Goal: Use online tool/utility: Utilize a website feature to perform a specific function

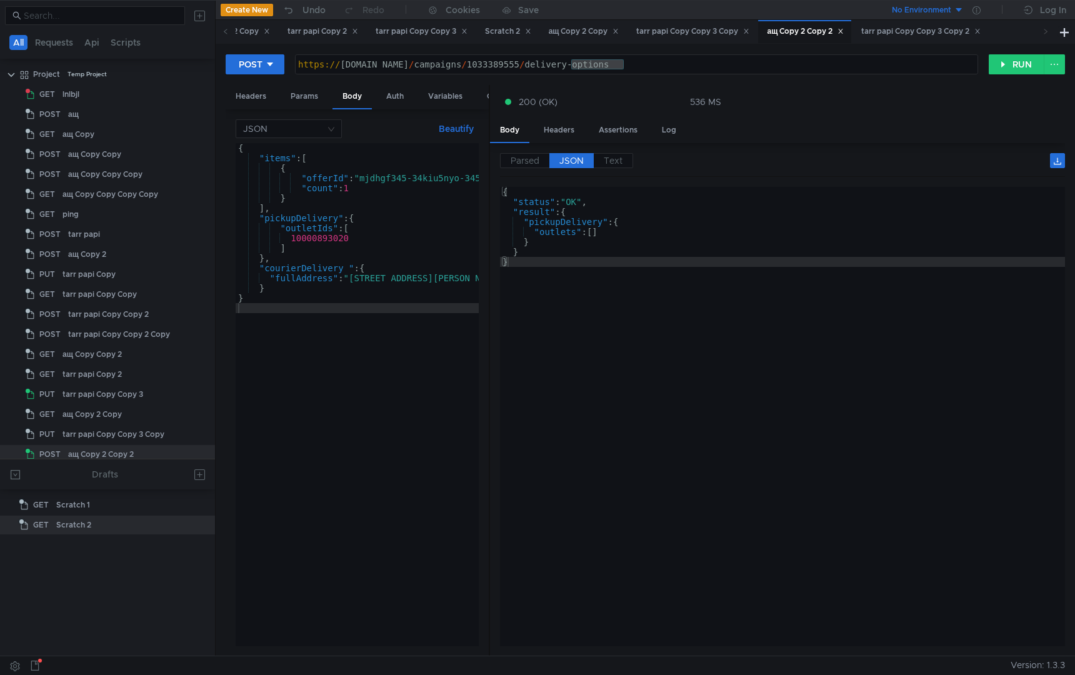
click at [724, 36] on div "tarr papi Copy Copy 3 Copy" at bounding box center [692, 31] width 113 height 13
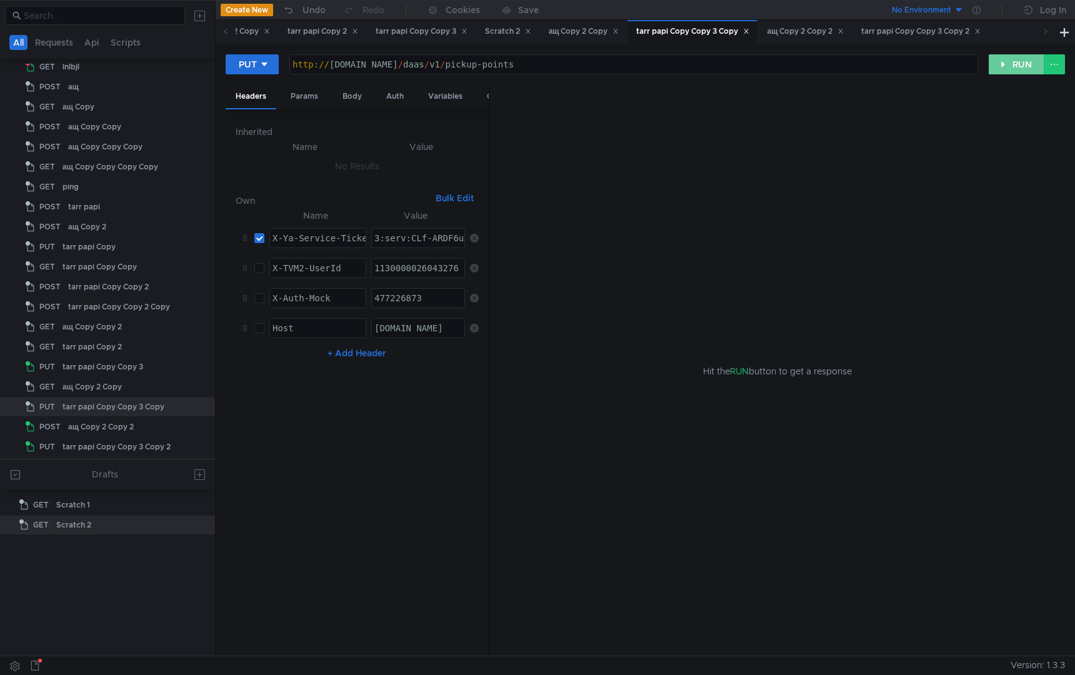
click at [1007, 63] on button "RUN" at bounding box center [1017, 64] width 56 height 20
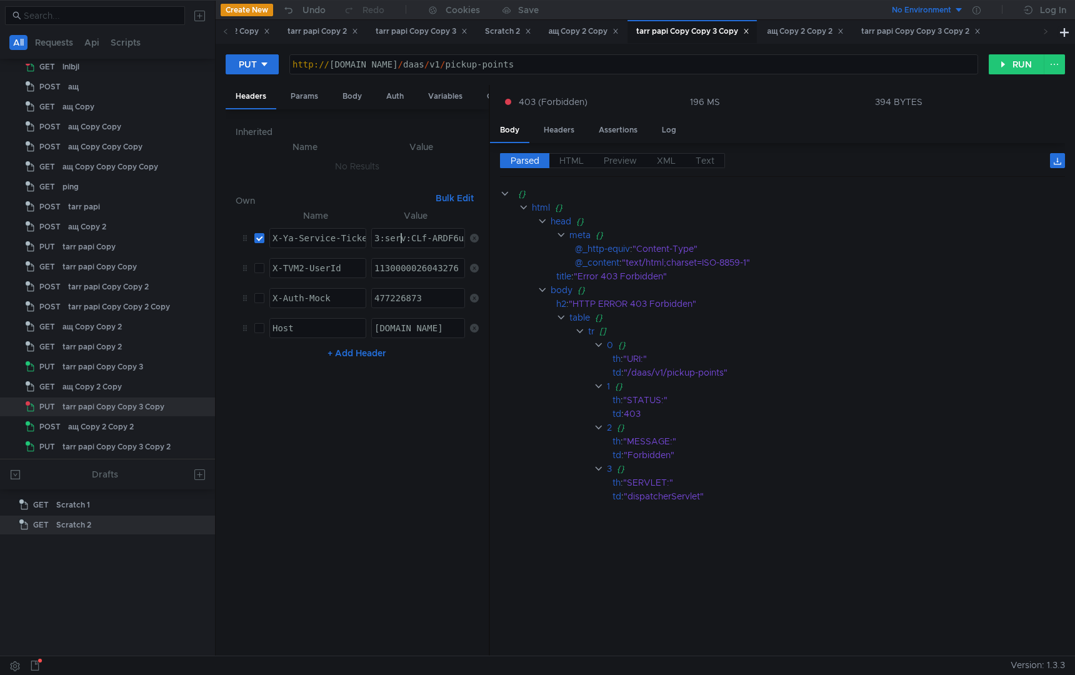
paste textarea "NX-ARDJ8_7EBiIRCPzfehCB5H0g_6nTkaXU_gE:E8DrKNPV7GvzTGlw2ijwYe7NNjQ6pG7sBj9OQF1X…"
type textarea "3:serv:CNX-ARDJ8_7EBiIRCPzfehCB5H0g_6nTkaXU_gE:E8DrKNPV7GvzTGlw2ijwYe7NNjQ6pG7s…"
click at [373, 551] on nz-table "Name Value X-Ya-Service-Ticket הההההההההההההההההההההההההההההההההההההההההההההההה…" at bounding box center [357, 427] width 243 height 438
click at [1011, 54] on div "PUT http:// [DOMAIN_NAME] / daas / v1 / pickup-points ההההההההההההההההההההההההה…" at bounding box center [645, 69] width 839 height 31
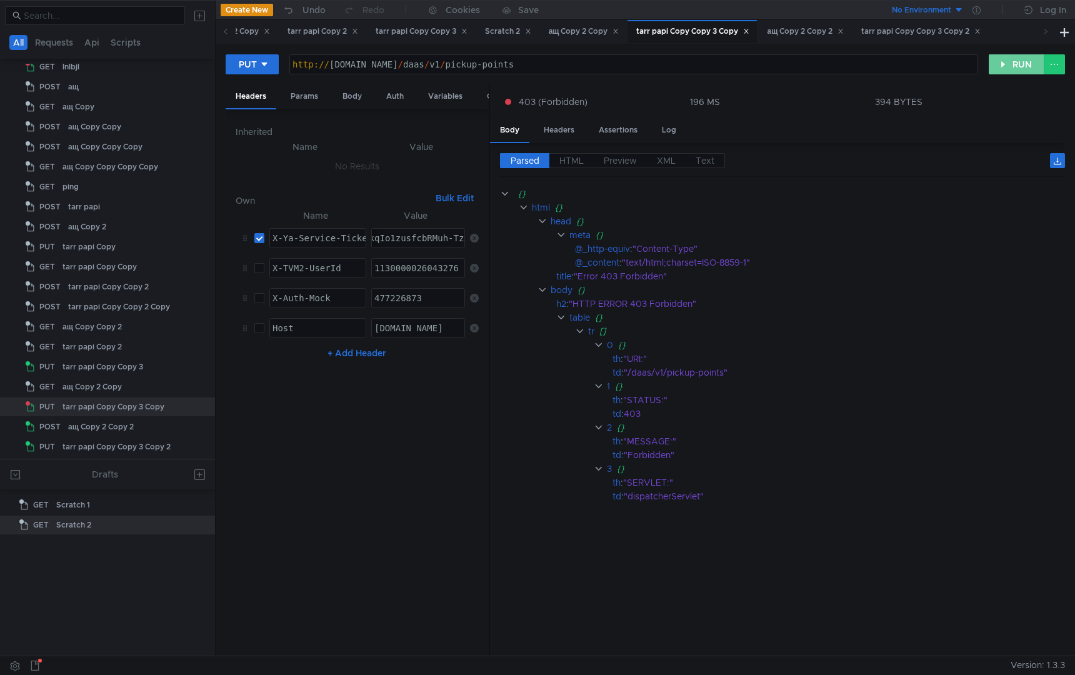
click at [1013, 61] on button "RUN" at bounding box center [1017, 64] width 56 height 20
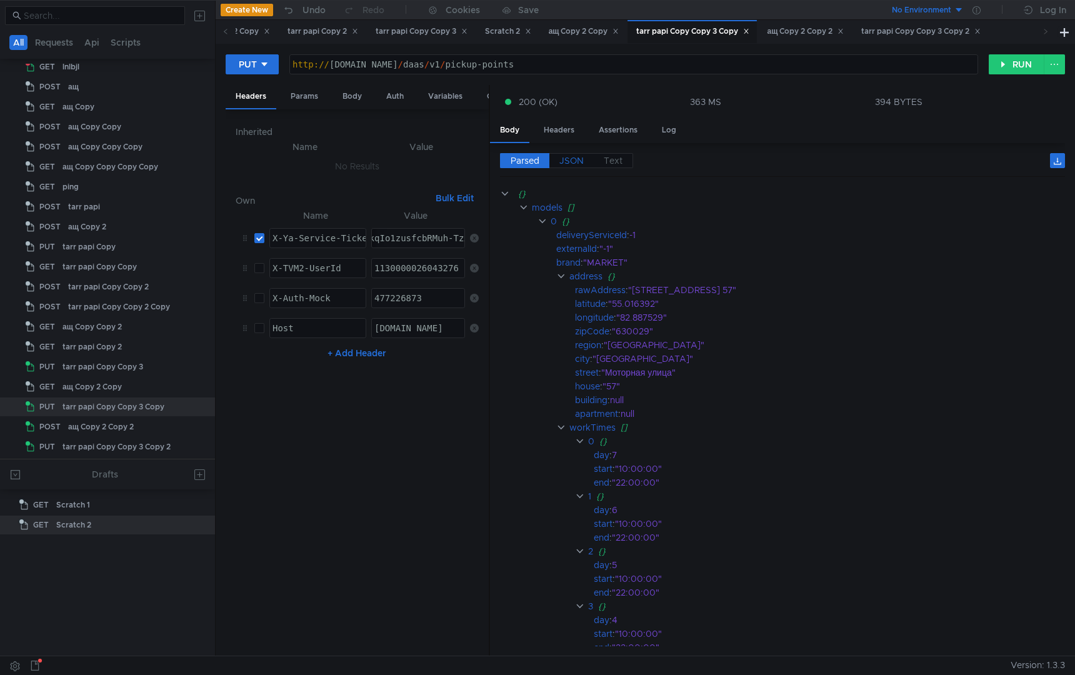
click at [575, 159] on span "JSON" at bounding box center [571, 160] width 24 height 11
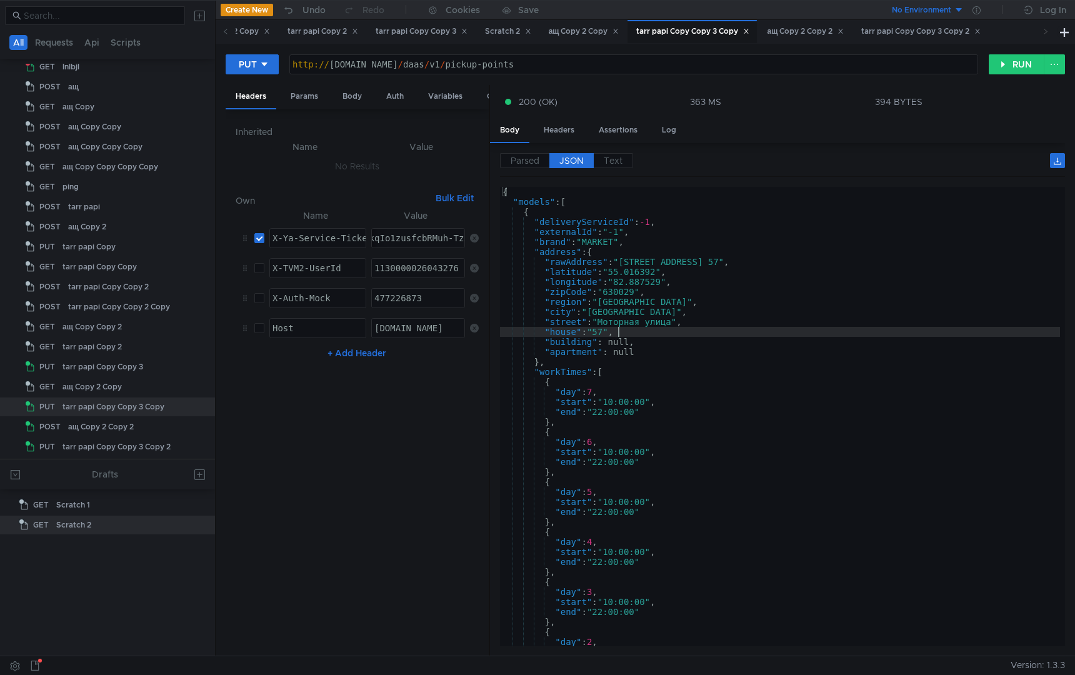
type textarea ""house": "57","
click at [760, 330] on div "{ "models" : [ { "deliveryServiceId" : -1 , "externalId" : "-1" , "brand" : "MA…" at bounding box center [780, 426] width 560 height 479
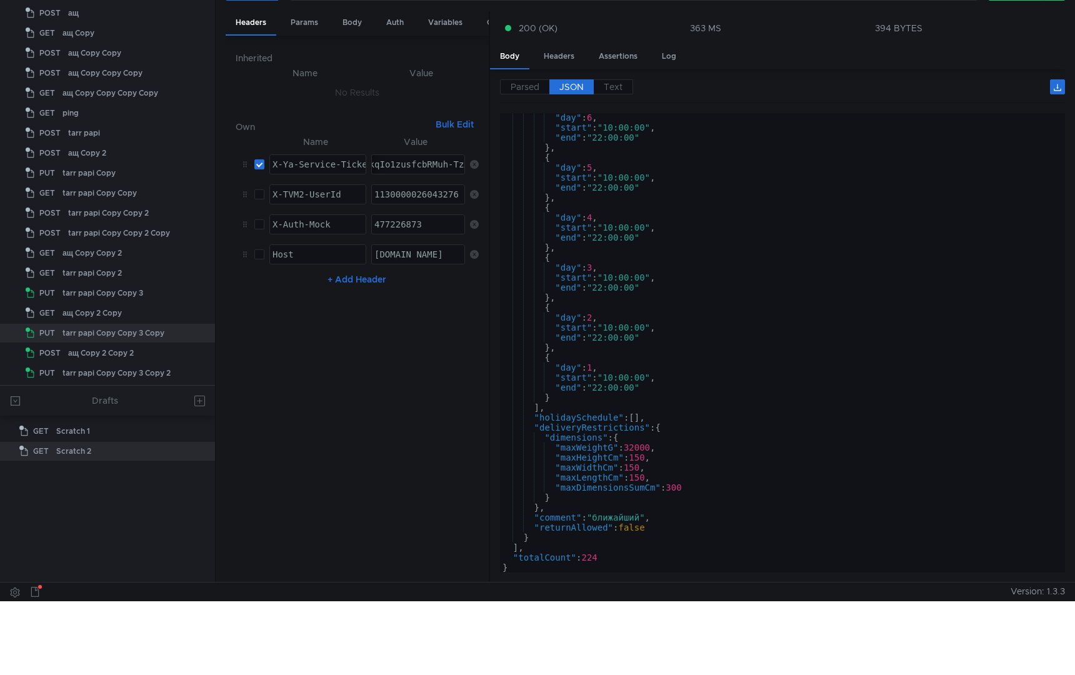
scroll to position [0, 0]
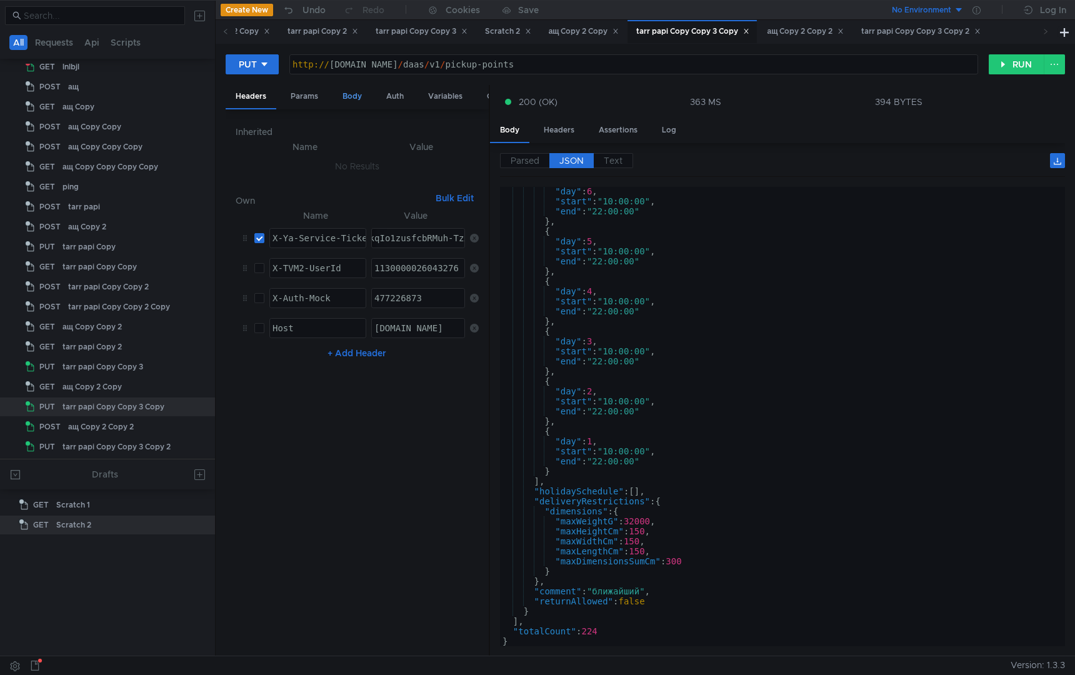
click at [349, 103] on div "Body" at bounding box center [352, 96] width 39 height 23
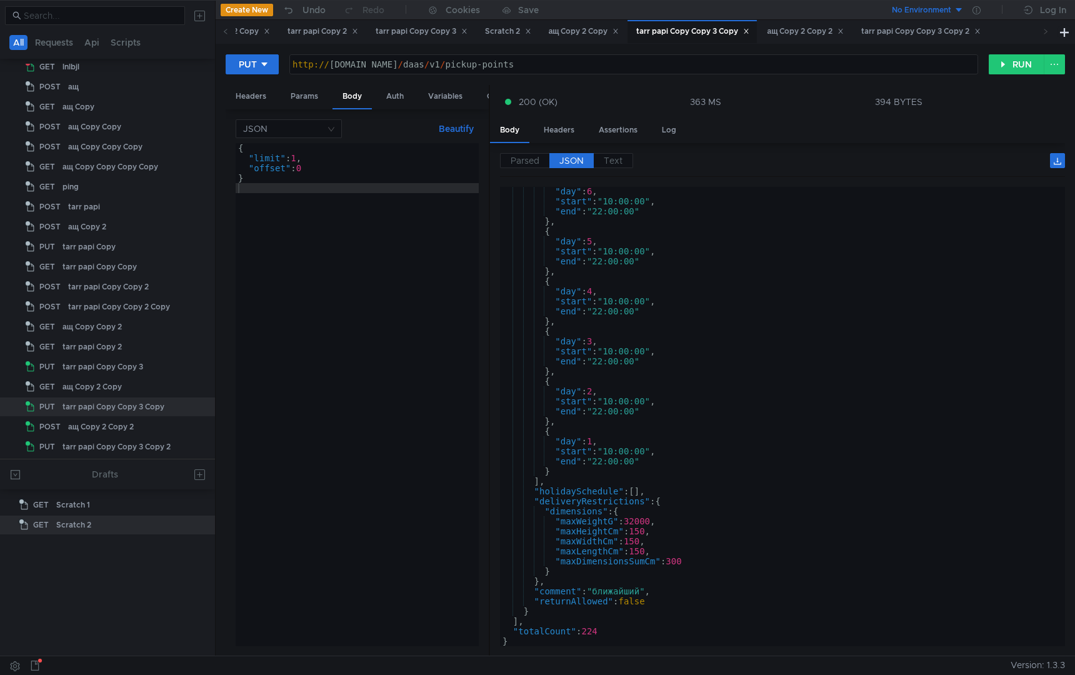
click at [323, 371] on div "{ "limit" : 1 , "offset" : 0 }" at bounding box center [357, 404] width 243 height 523
click at [301, 161] on div "{ "limit" : 1 , "offset" : 0 }" at bounding box center [357, 404] width 243 height 523
type textarea ""limit": 30,"
click at [1011, 69] on button "RUN" at bounding box center [1017, 64] width 56 height 20
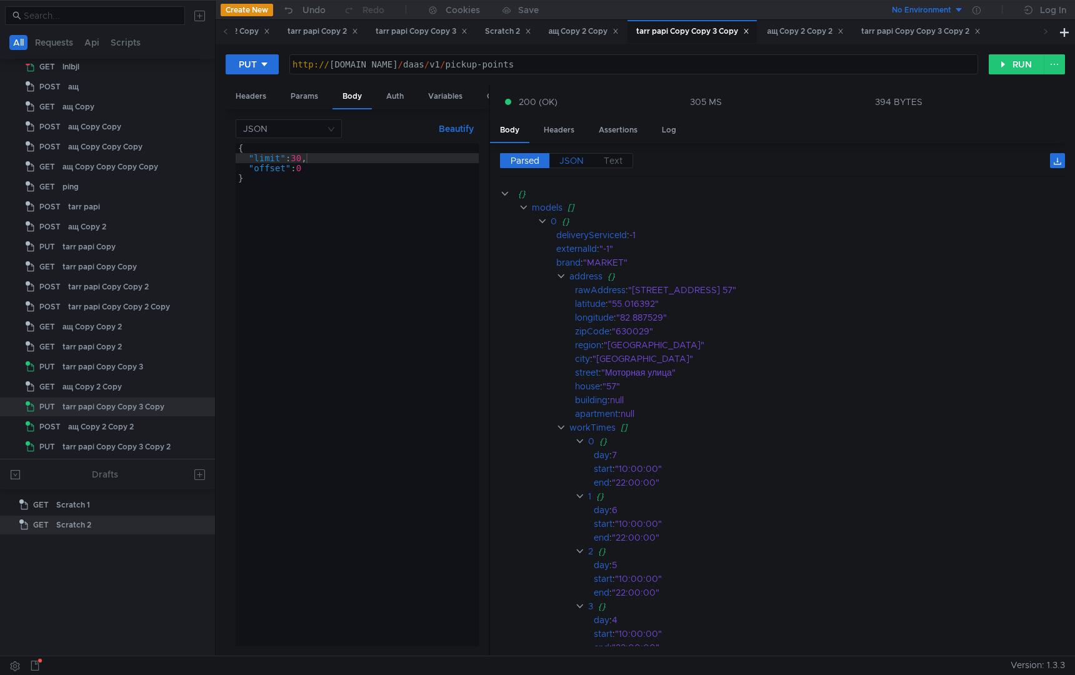
click at [561, 159] on span "JSON" at bounding box center [571, 160] width 24 height 11
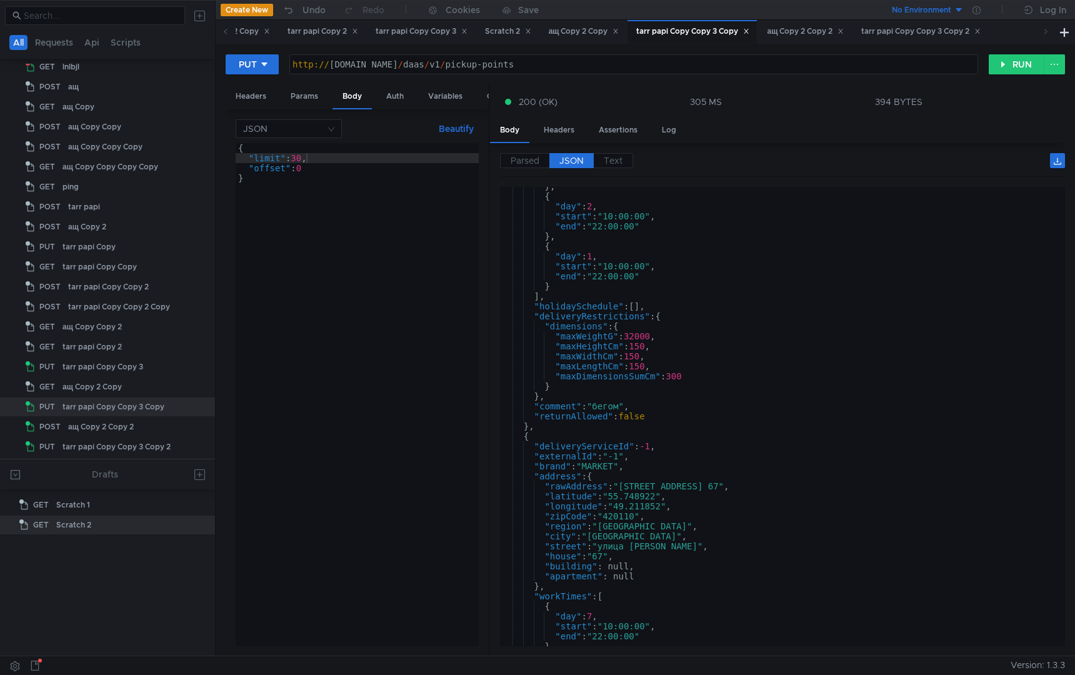
scroll to position [1104, 0]
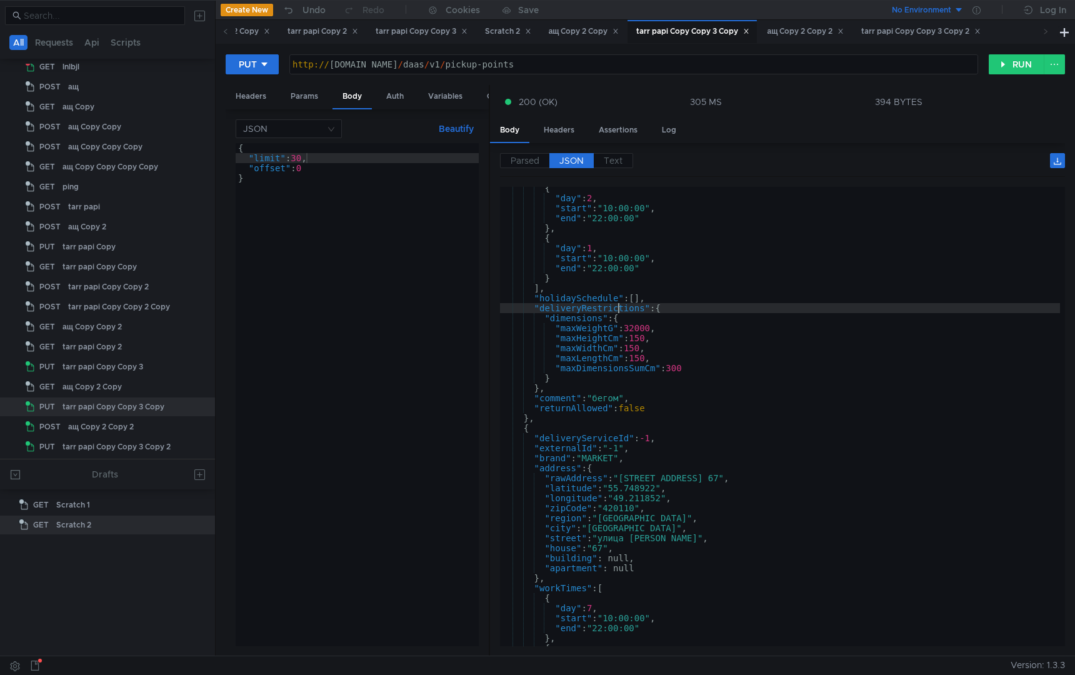
click at [621, 310] on div "{ "day" : 2 , "start" : "10:00:00" , "end" : "22:00:00" } , { "day" : 1 , "star…" at bounding box center [780, 422] width 560 height 479
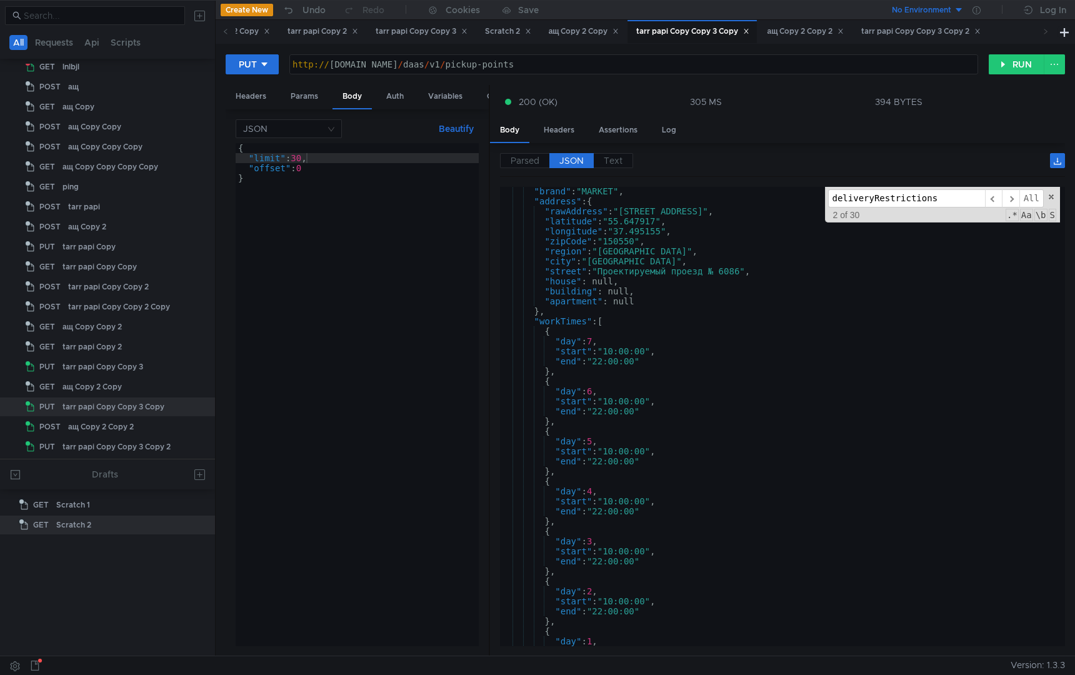
scroll to position [7134, 0]
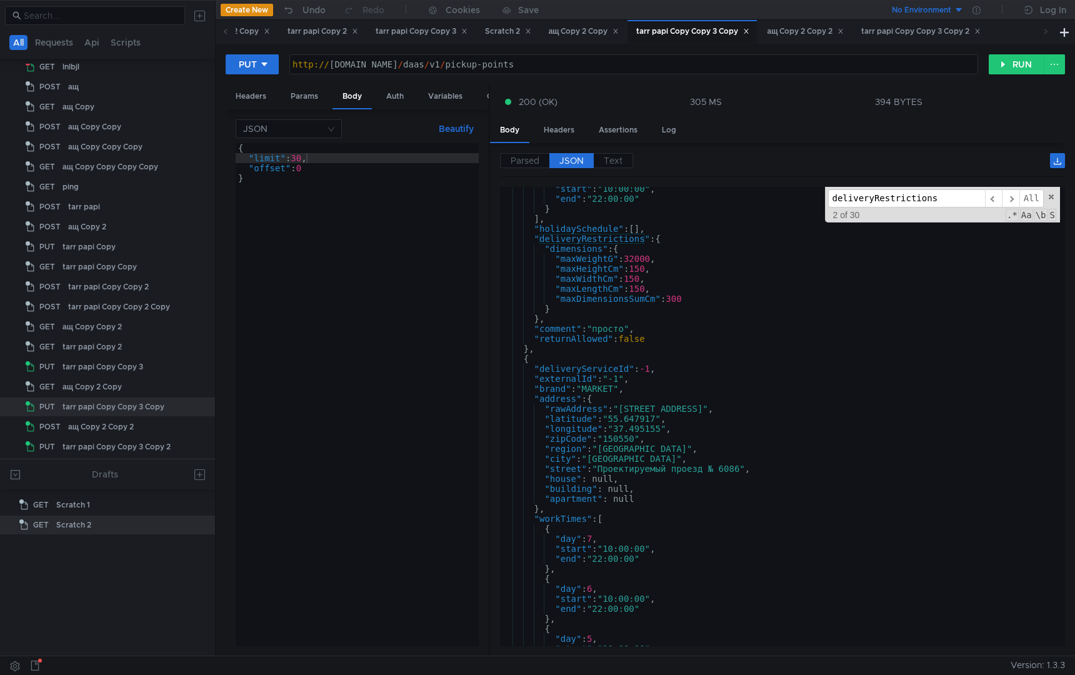
type textarea ""building": null,"
click at [615, 484] on div ""start" : "10:00:00" , "end" : "22:00:00" } ] , "holidaySchedule" : [ ] , "deli…" at bounding box center [780, 423] width 560 height 479
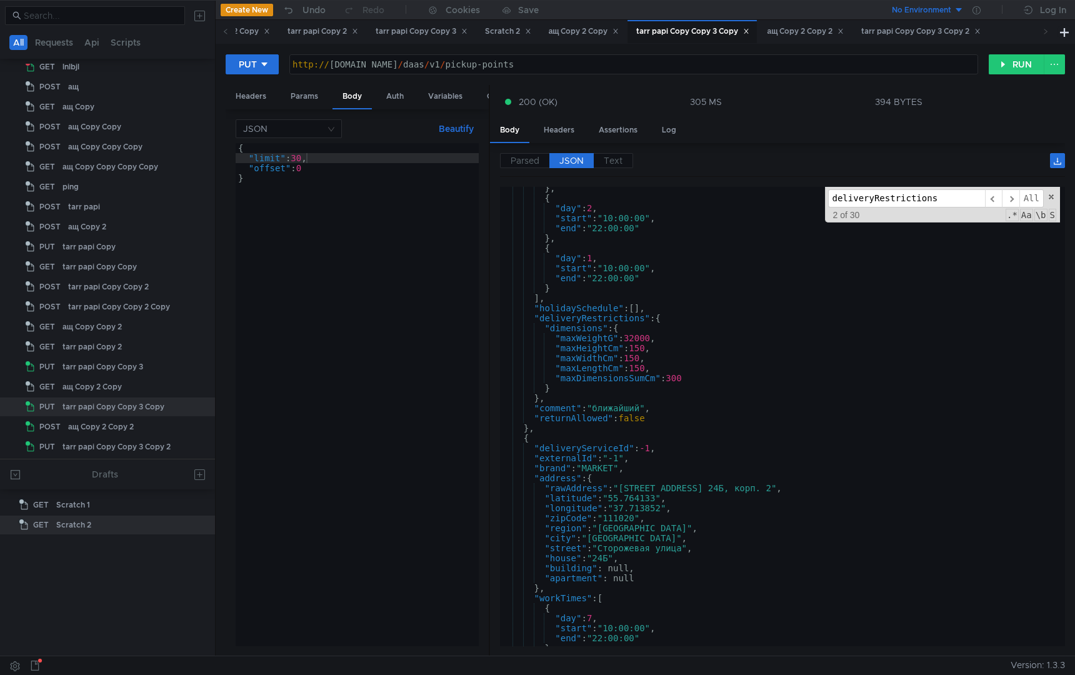
scroll to position [448, 0]
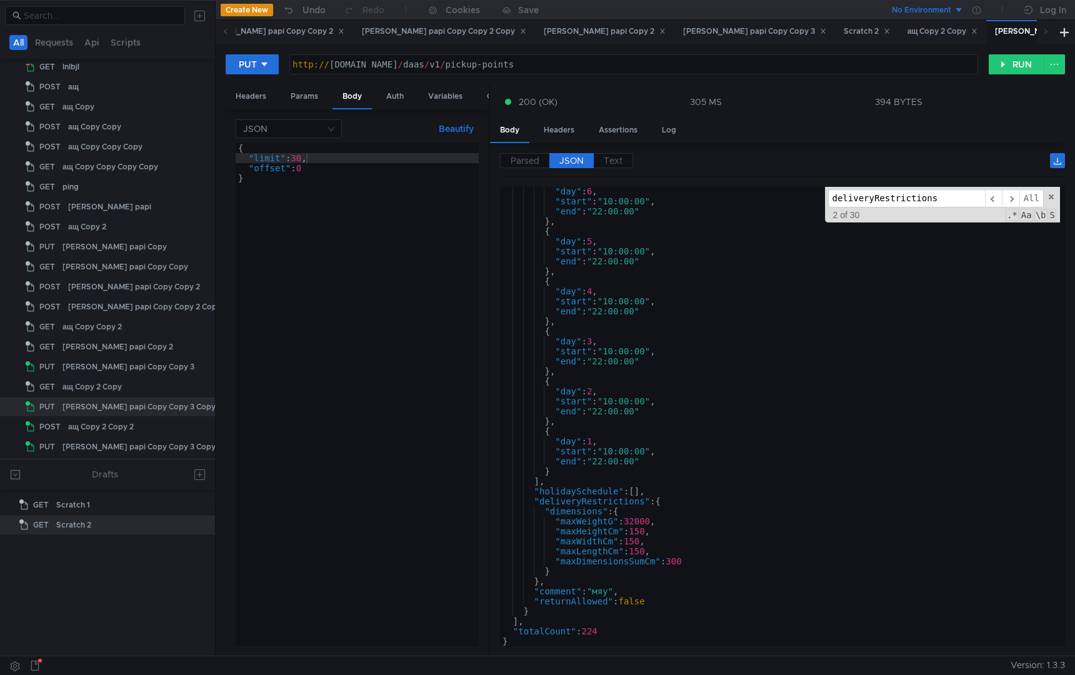
click at [341, 152] on div "{ "limit" : 30 , "offset" : 0 }" at bounding box center [357, 404] width 243 height 523
type textarea ""limit": 500,"
click at [1016, 73] on button "RUN" at bounding box center [1017, 64] width 56 height 20
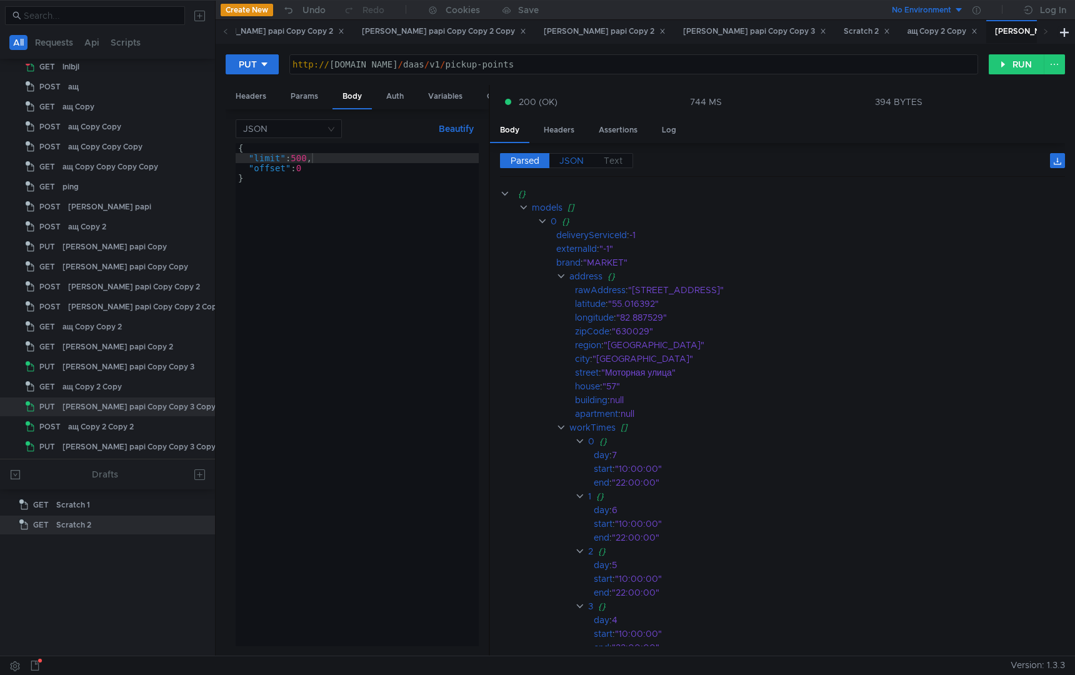
click at [572, 157] on span "JSON" at bounding box center [571, 160] width 24 height 11
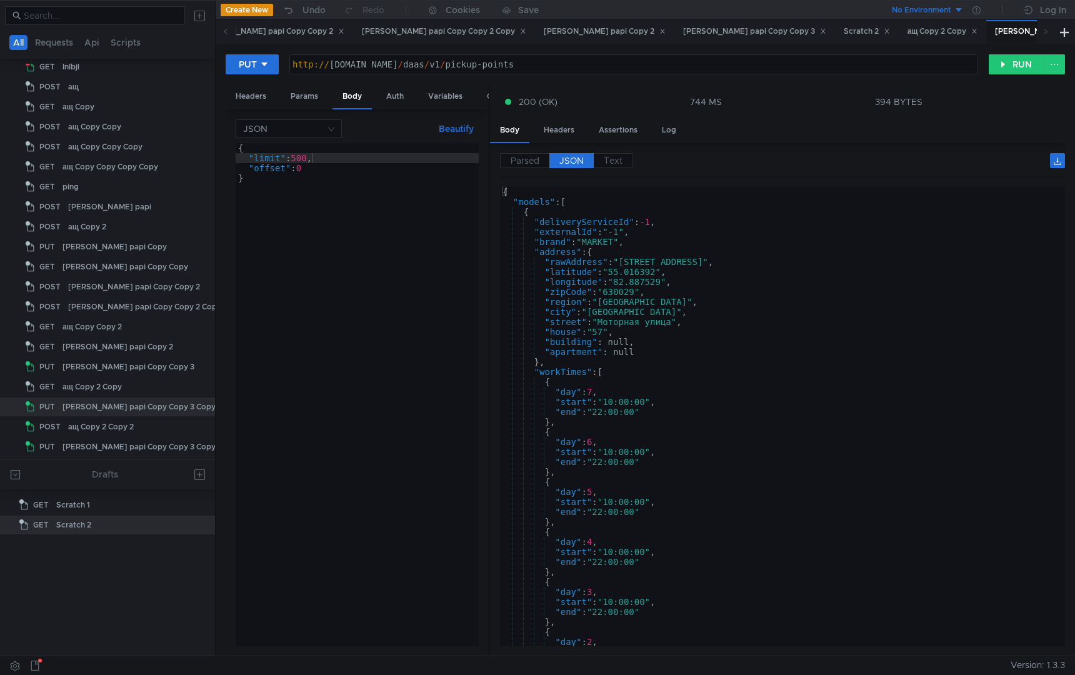
type textarea "{"
click at [724, 387] on div "{ "models" : [ { "deliveryServiceId" : -1 , "externalId" : "-1" , "brand" : "MA…" at bounding box center [780, 424] width 560 height 474
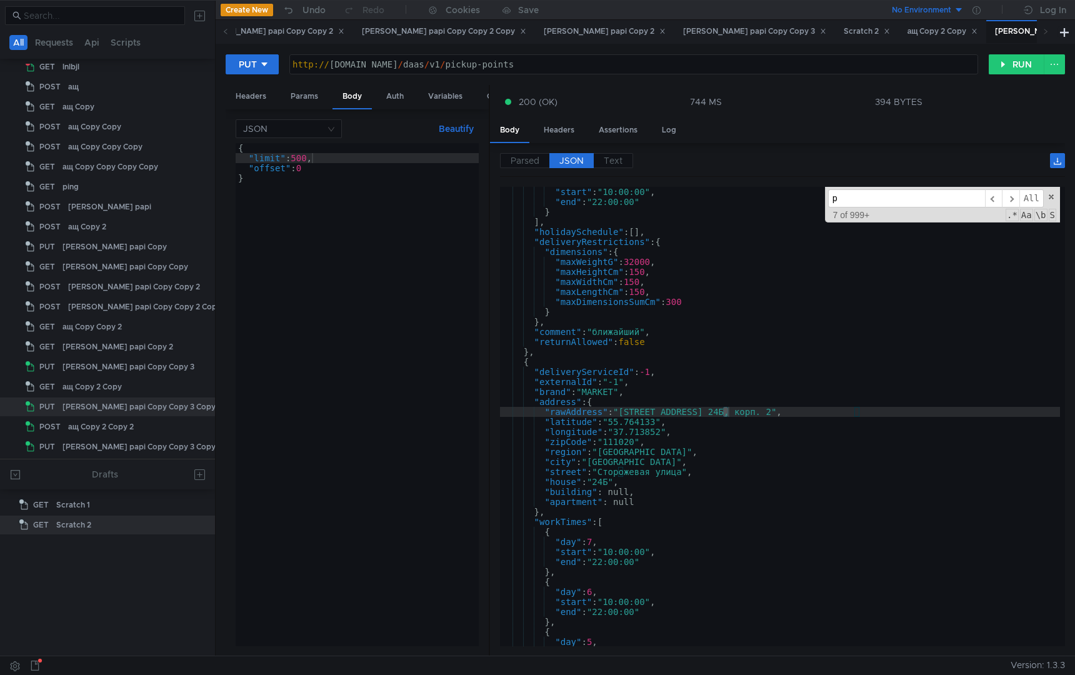
scroll to position [70, 0]
drag, startPoint x: 884, startPoint y: 193, endPoint x: 766, endPoint y: 193, distance: 118.1
click at [766, 193] on div ""start" : "10:00:00" , "end" : "22:00:00" } ] , "holidaySchedule" : [ ] , "deli…" at bounding box center [780, 416] width 560 height 459
click at [904, 200] on input "рщдшвфн" at bounding box center [906, 198] width 157 height 18
drag, startPoint x: 886, startPoint y: 199, endPoint x: 808, endPoint y: 199, distance: 78.1
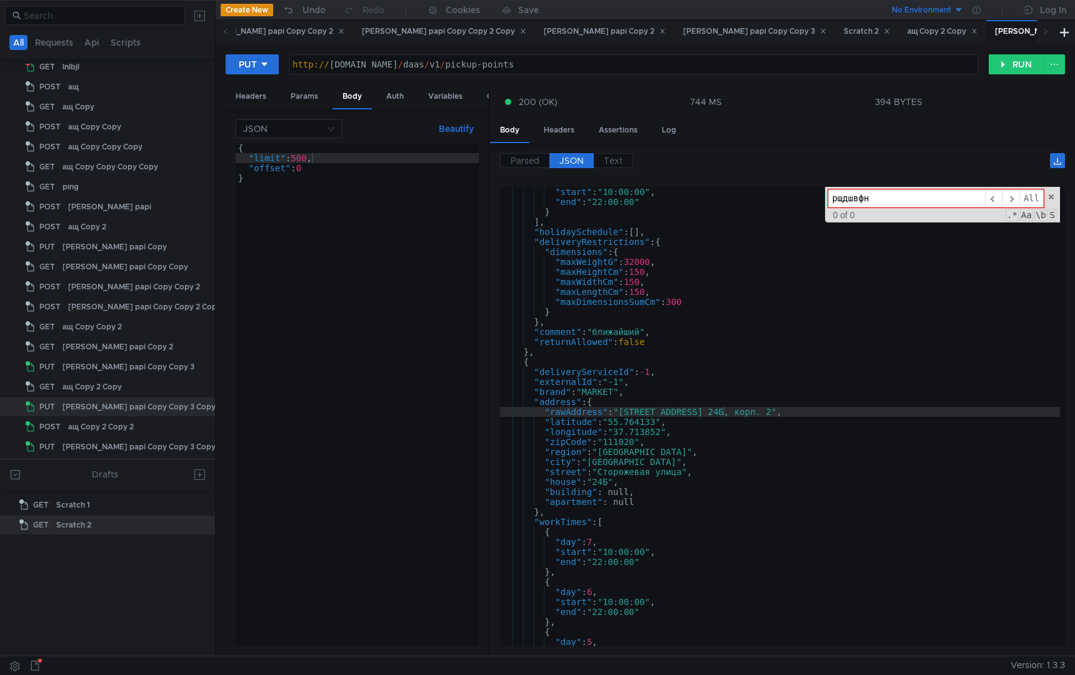
click at [808, 199] on div ""start" : "10:00:00" , "end" : "22:00:00" } ] , "holidaySchedule" : [ ] , "deli…" at bounding box center [780, 416] width 560 height 459
type input "рщдшвфн"
drag, startPoint x: 896, startPoint y: 201, endPoint x: 800, endPoint y: 199, distance: 95.6
click at [800, 199] on div ""start" : "10:00:00" , "end" : "22:00:00" } ] , "holidaySchedule" : [ ] , "deli…" at bounding box center [780, 416] width 560 height 459
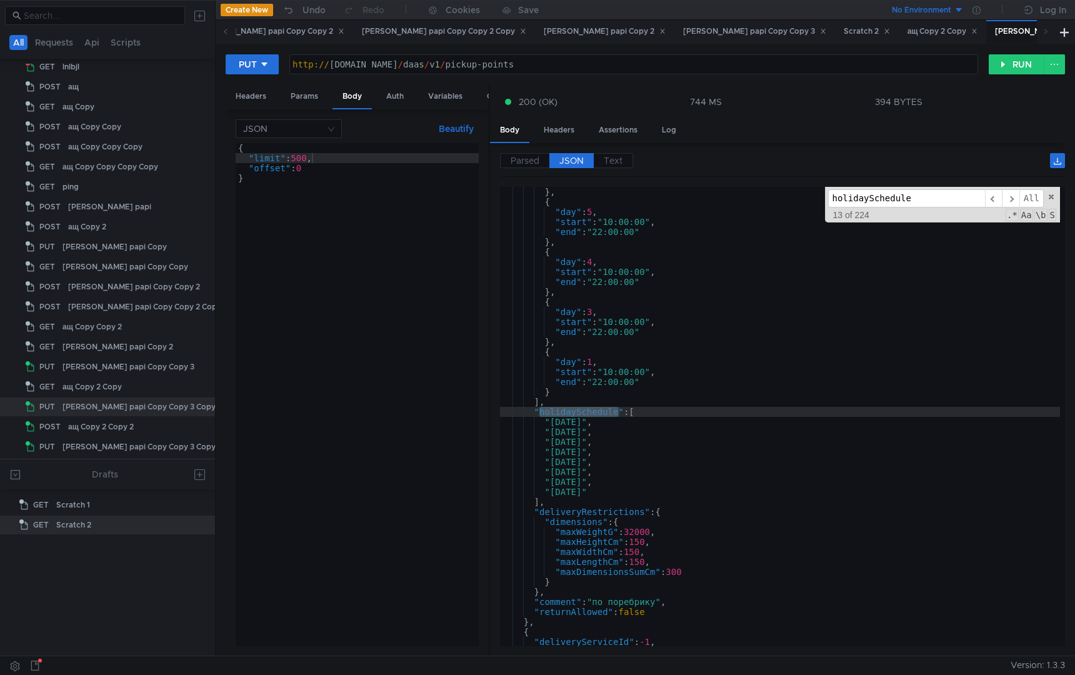
scroll to position [1131, 0]
type input "holidaySchedule"
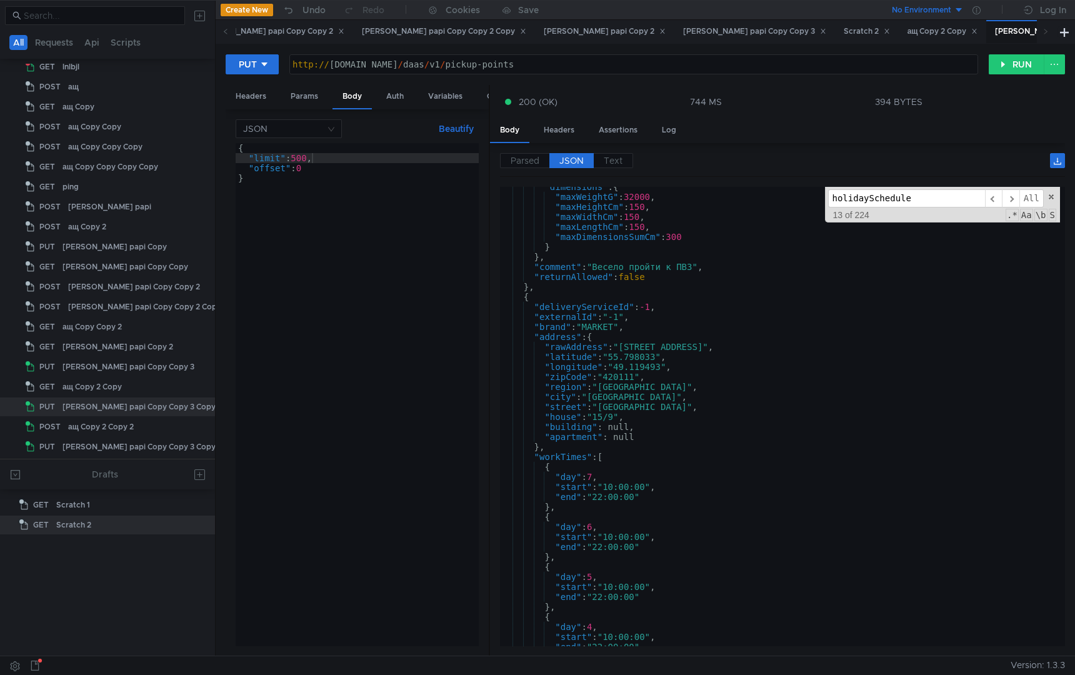
scroll to position [442, 0]
click at [738, 399] on div ""dimensions" : { "maxWeightG" : 32000 , "maxHeightCm" : 150 , "maxWidthCm" : 15…" at bounding box center [780, 421] width 560 height 479
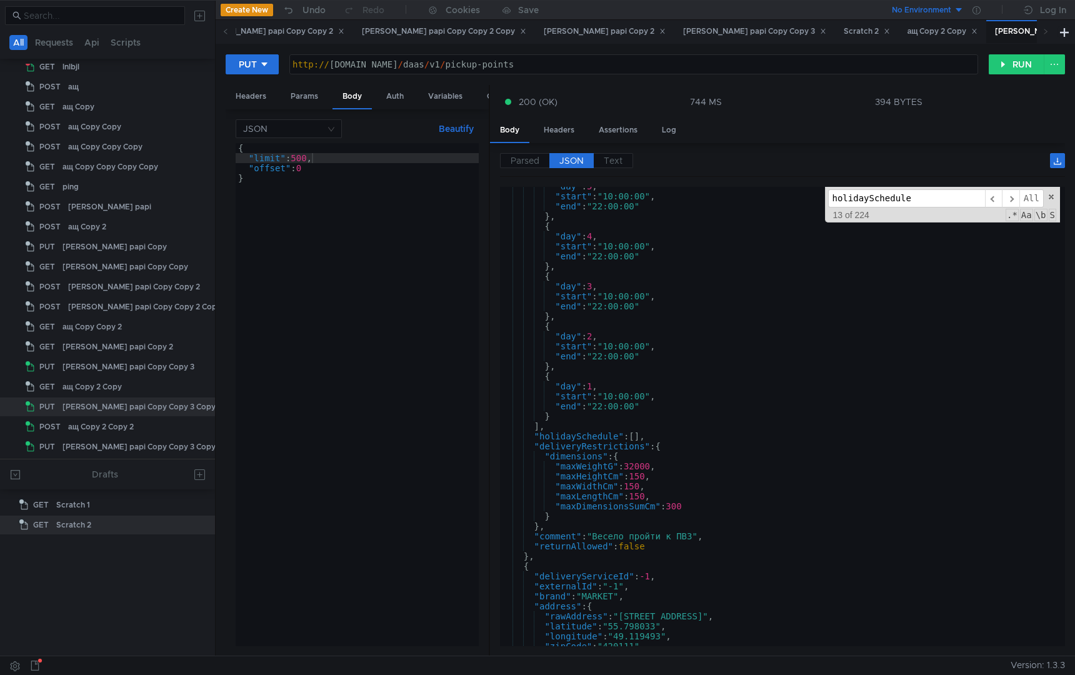
scroll to position [405, 0]
click at [724, 426] on div ""day" : 5 , "start" : "10:00:00" , "end" : "22:00:00" } , { "day" : 4 , "start"…" at bounding box center [780, 418] width 560 height 479
type textarea ""totalCount": 224 }"
